Goal: Task Accomplishment & Management: Use online tool/utility

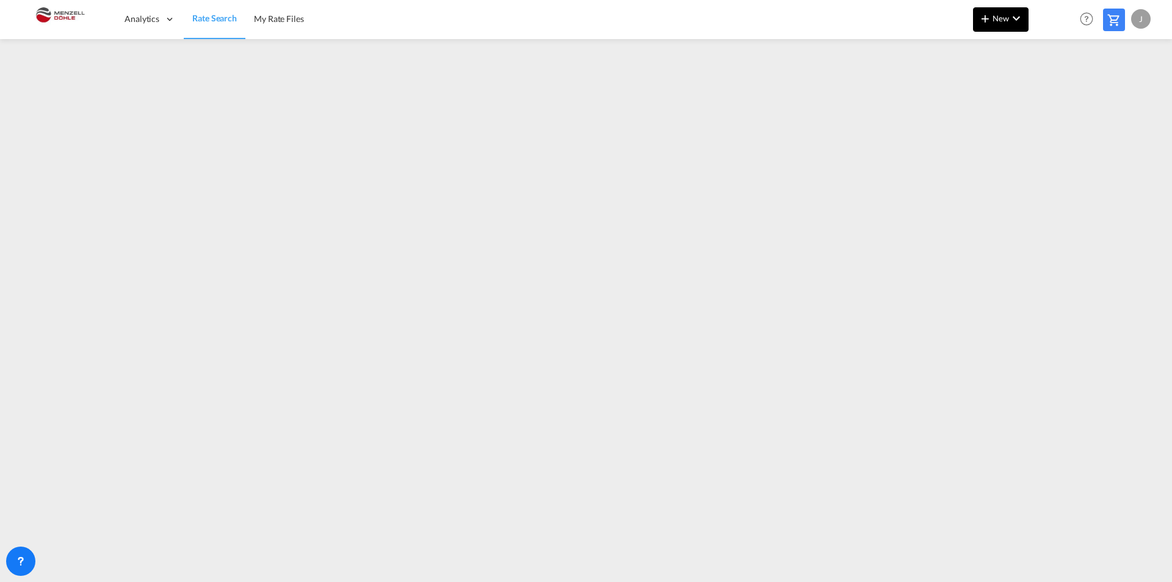
click at [986, 15] on md-icon "icon-plus 400-fg" at bounding box center [985, 18] width 15 height 15
click at [1034, 94] on button "Ratesheet" at bounding box center [1076, 91] width 95 height 40
click at [1022, 19] on md-icon "icon-chevron-down" at bounding box center [1016, 18] width 15 height 15
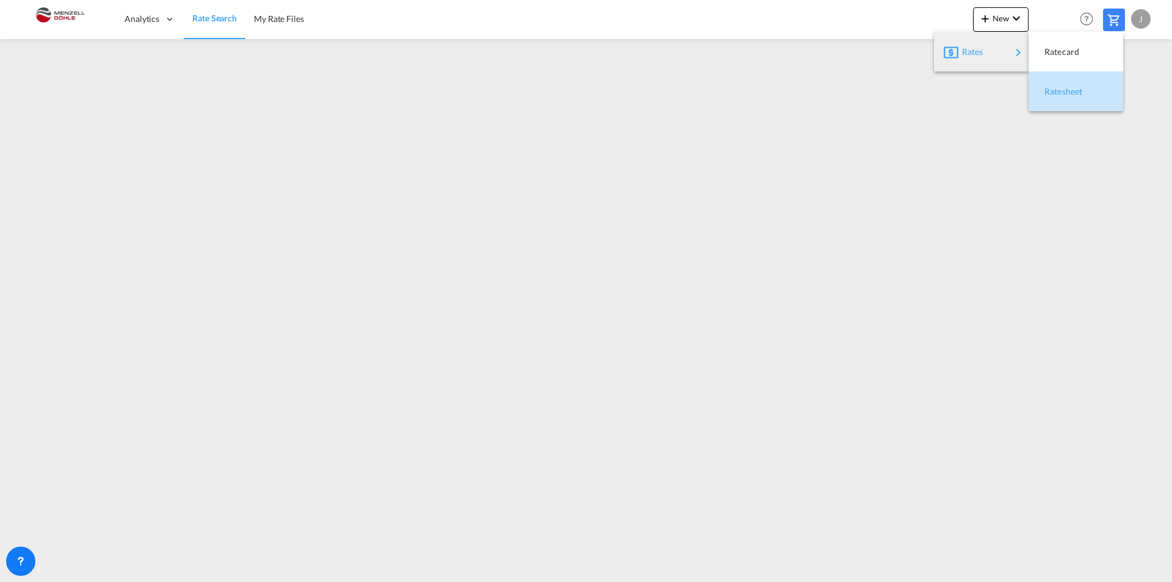
click at [1058, 93] on span "Ratesheet" at bounding box center [1051, 91] width 13 height 24
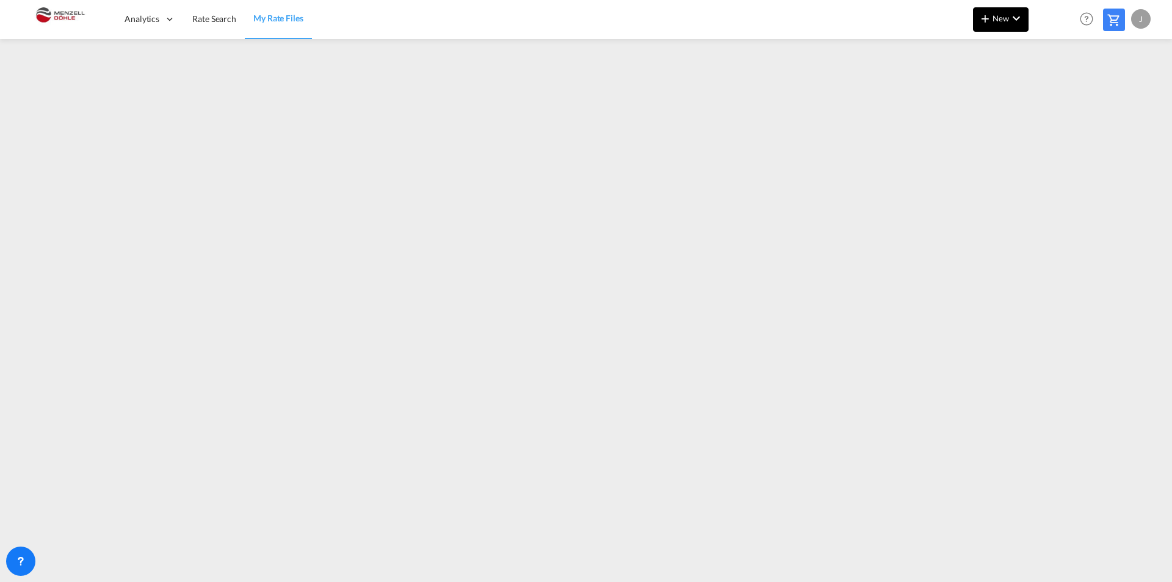
click at [1016, 23] on md-icon "icon-chevron-down" at bounding box center [1016, 18] width 15 height 15
click at [1058, 92] on span "Ratesheet" at bounding box center [1051, 91] width 13 height 24
